Goal: Find contact information: Find contact information

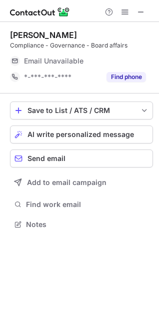
scroll to position [217, 159]
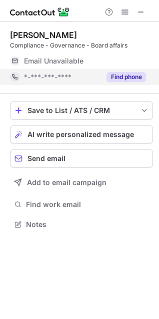
click at [57, 74] on span "*-***-***-****" at bounding box center [47, 76] width 47 height 9
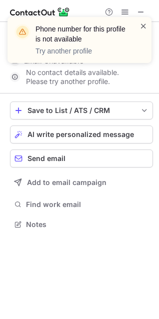
click at [140, 24] on span at bounding box center [143, 26] width 8 height 10
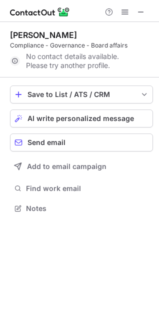
scroll to position [201, 159]
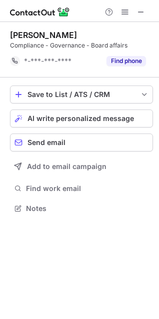
scroll to position [201, 159]
click at [141, 13] on span at bounding box center [141, 12] width 8 height 8
click at [142, 13] on span at bounding box center [141, 12] width 8 height 8
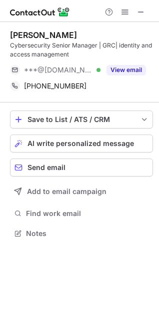
scroll to position [226, 159]
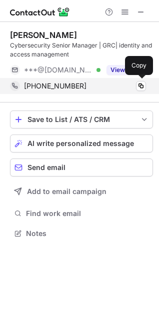
click at [62, 86] on span "+966598519097" at bounding box center [55, 85] width 62 height 9
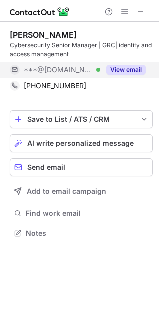
click at [64, 71] on span "***@[DOMAIN_NAME]" at bounding box center [58, 69] width 69 height 9
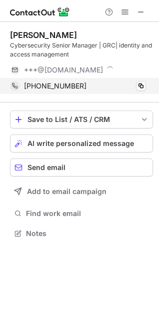
scroll to position [258, 159]
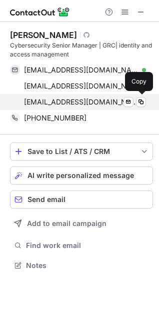
click at [69, 102] on span "nalmademeigh@simah.com" at bounding box center [81, 101] width 114 height 9
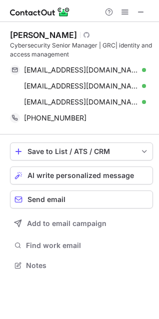
drag, startPoint x: 5, startPoint y: 34, endPoint x: 88, endPoint y: 37, distance: 82.5
click at [88, 37] on div "Norah almademeigh Visit Github profile Cybersecurity Senior Manager | GRC| iden…" at bounding box center [79, 151] width 159 height 258
copy div "Norah almademeigh"
click at [142, 10] on span at bounding box center [141, 12] width 8 height 8
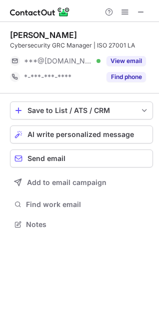
scroll to position [217, 159]
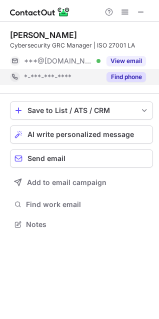
click at [66, 74] on span "*-***-***-****" at bounding box center [47, 76] width 47 height 9
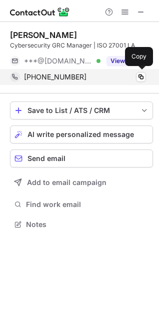
click at [66, 77] on span "+966532190865" at bounding box center [55, 76] width 62 height 9
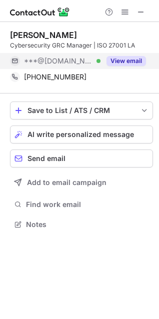
click at [55, 60] on span "***@gmail.com" at bounding box center [58, 60] width 69 height 9
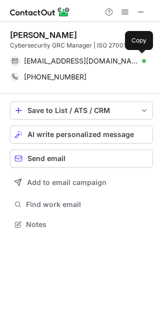
click at [58, 62] on span "alqadheeba@gmail.com" at bounding box center [81, 60] width 114 height 9
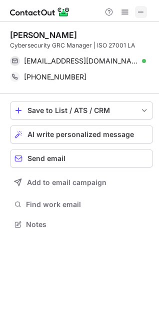
click at [143, 9] on span at bounding box center [141, 12] width 8 height 8
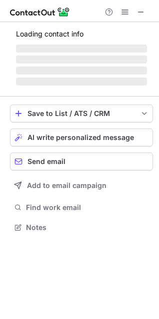
scroll to position [226, 159]
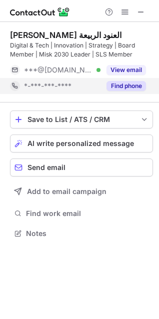
click at [59, 85] on span "*-***-***-****" at bounding box center [47, 85] width 47 height 9
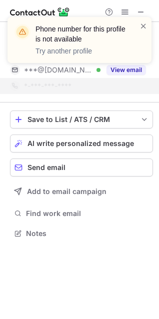
drag, startPoint x: 139, startPoint y: 29, endPoint x: 70, endPoint y: 47, distance: 71.1
click at [139, 29] on div "Phone number for this profile is not available Try another profile" at bounding box center [79, 40] width 144 height 46
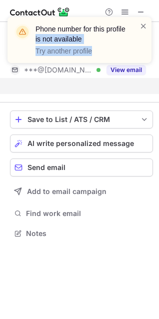
scroll to position [210, 159]
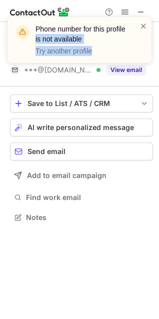
click at [43, 71] on div "Phone number for this profile is not available Try another profile" at bounding box center [80, 44] width 160 height 74
